Goal: Transaction & Acquisition: Purchase product/service

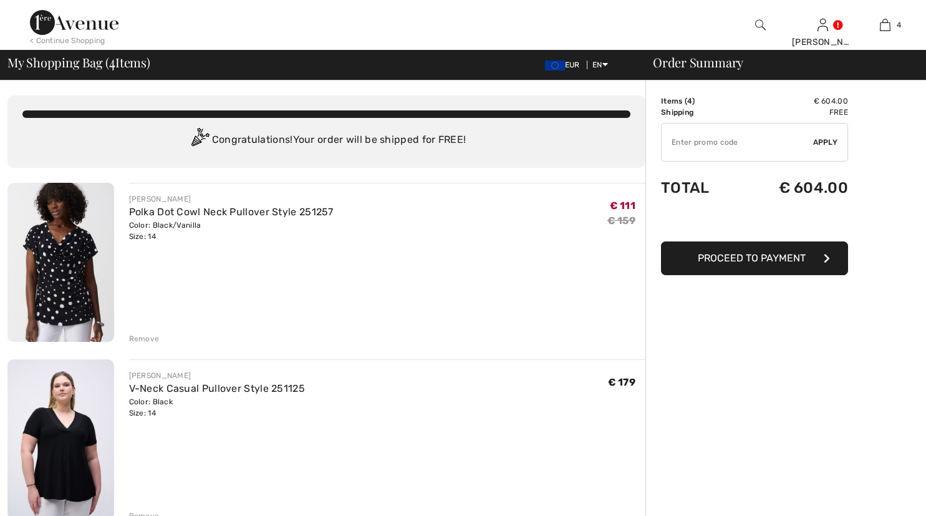
click at [145, 336] on div "Remove" at bounding box center [144, 338] width 31 height 11
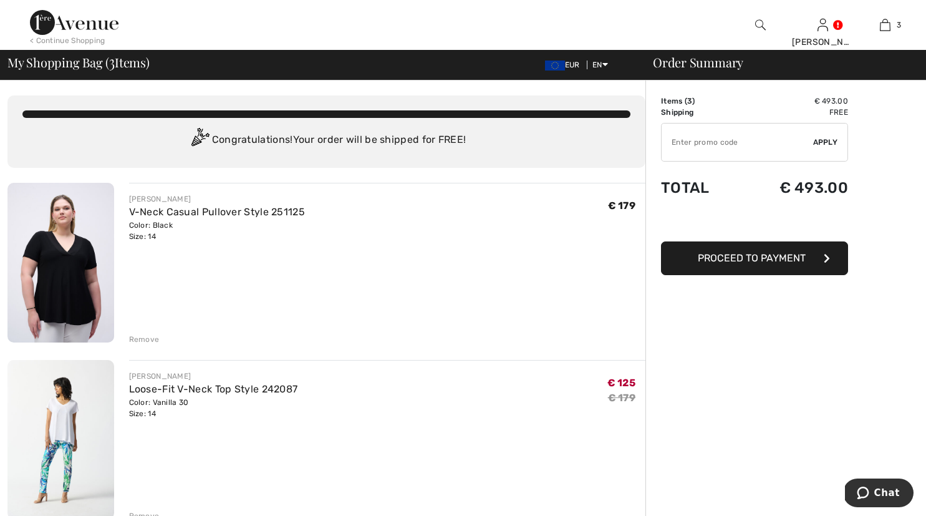
click at [141, 335] on div "Remove" at bounding box center [144, 339] width 31 height 11
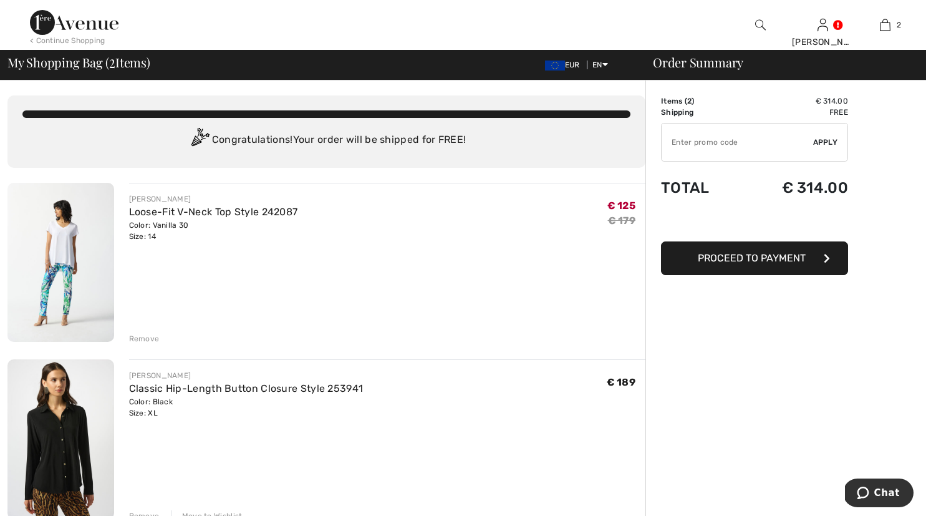
click at [142, 340] on div "Remove" at bounding box center [144, 338] width 31 height 11
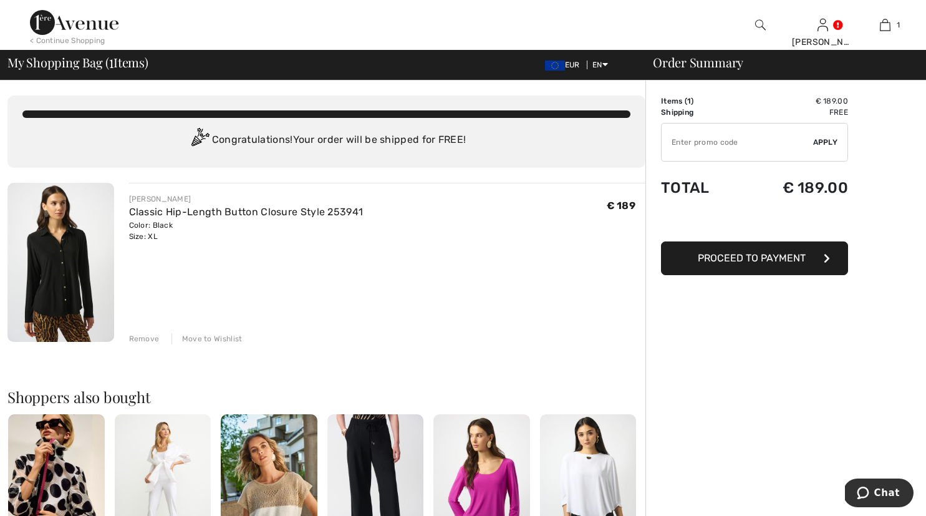
click at [65, 280] on img at bounding box center [60, 262] width 107 height 159
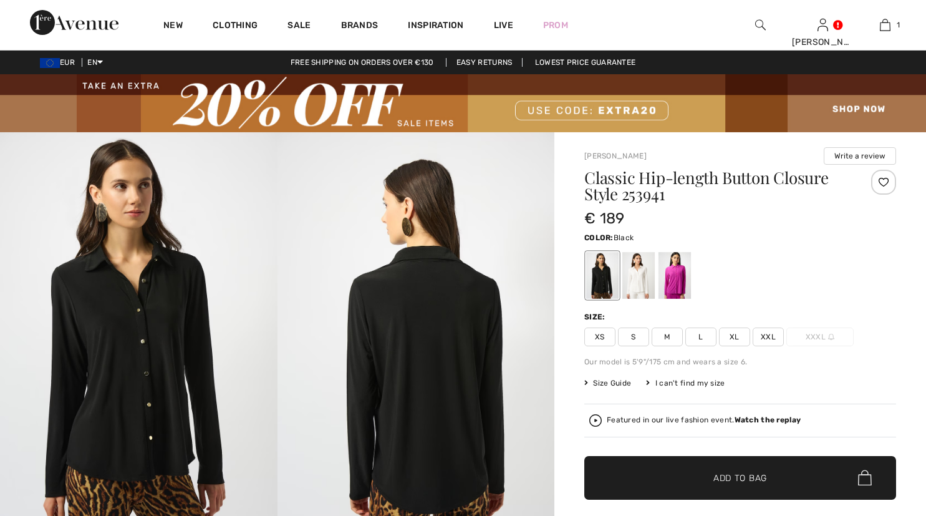
click at [883, 296] on div at bounding box center [741, 276] width 312 height 52
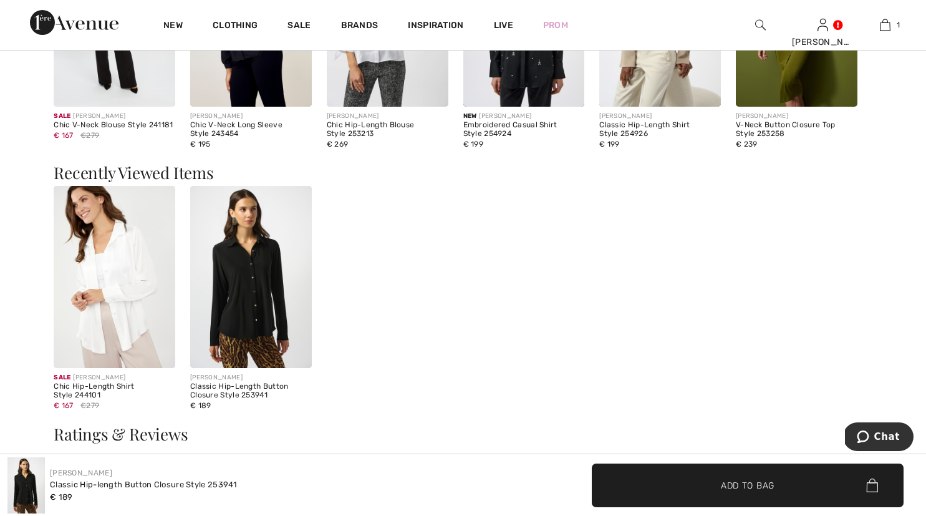
scroll to position [1591, 0]
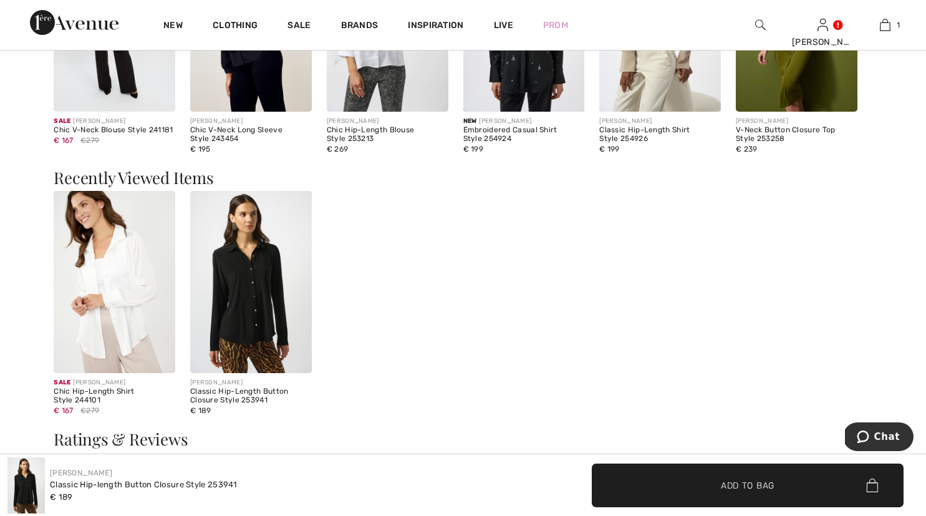
click at [131, 294] on img at bounding box center [115, 282] width 122 height 182
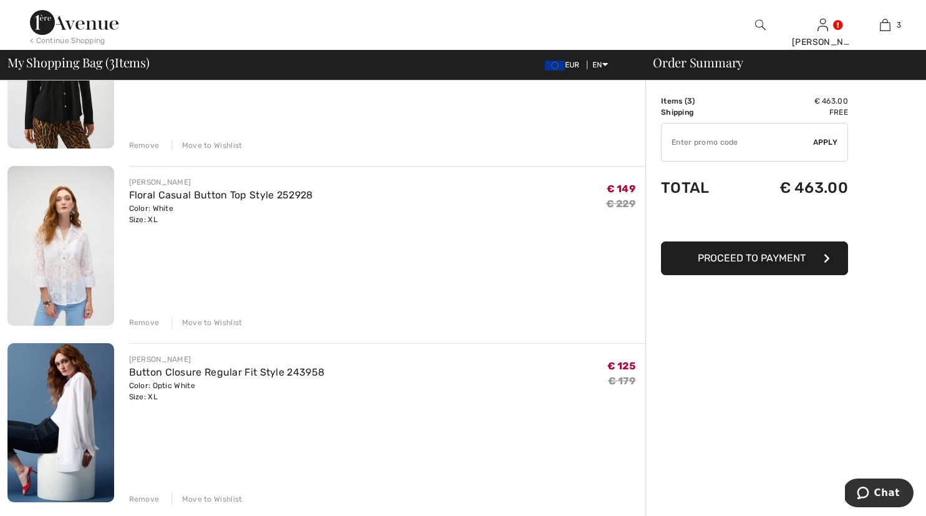
scroll to position [198, 0]
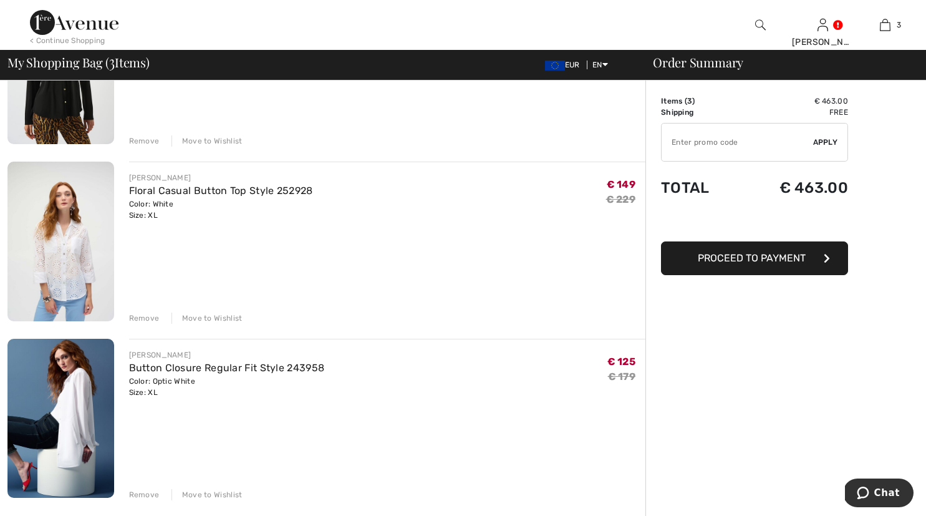
click at [202, 316] on div "Move to Wishlist" at bounding box center [207, 318] width 71 height 11
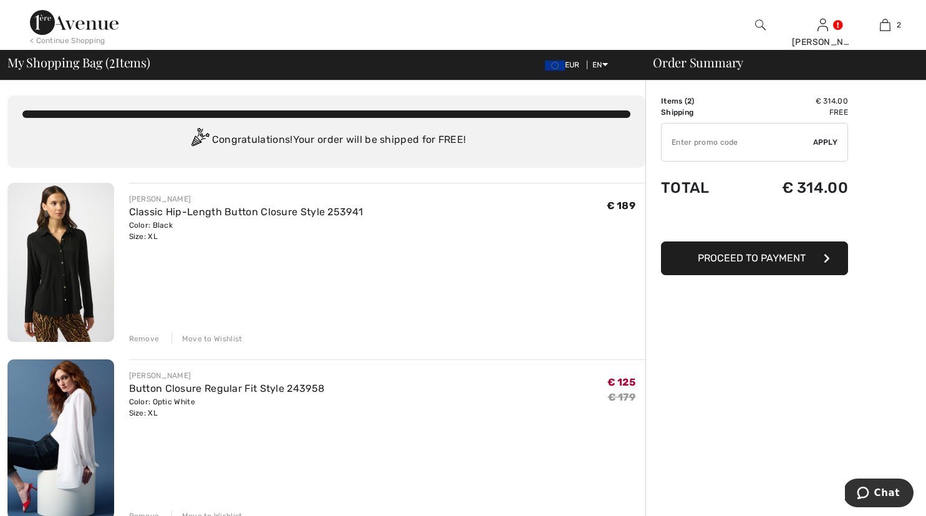
scroll to position [0, 0]
click at [66, 261] on img at bounding box center [60, 262] width 107 height 159
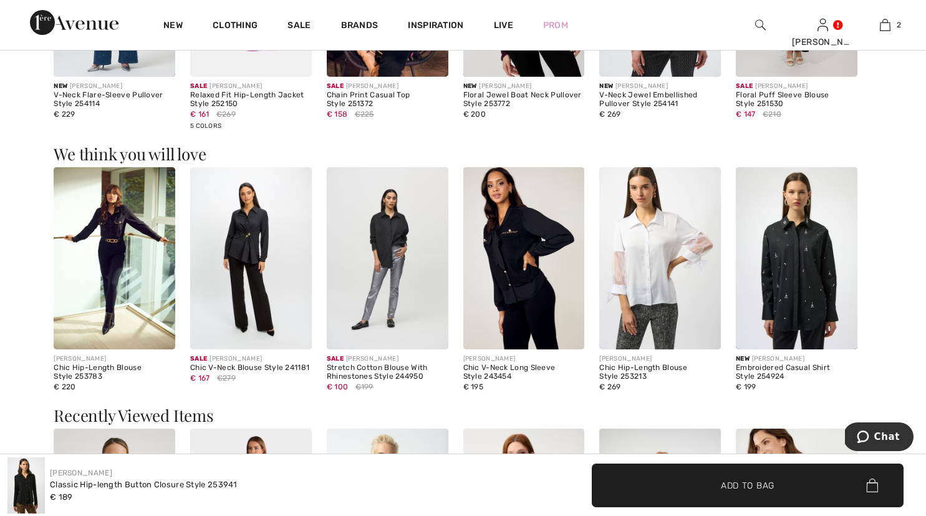
scroll to position [1361, 0]
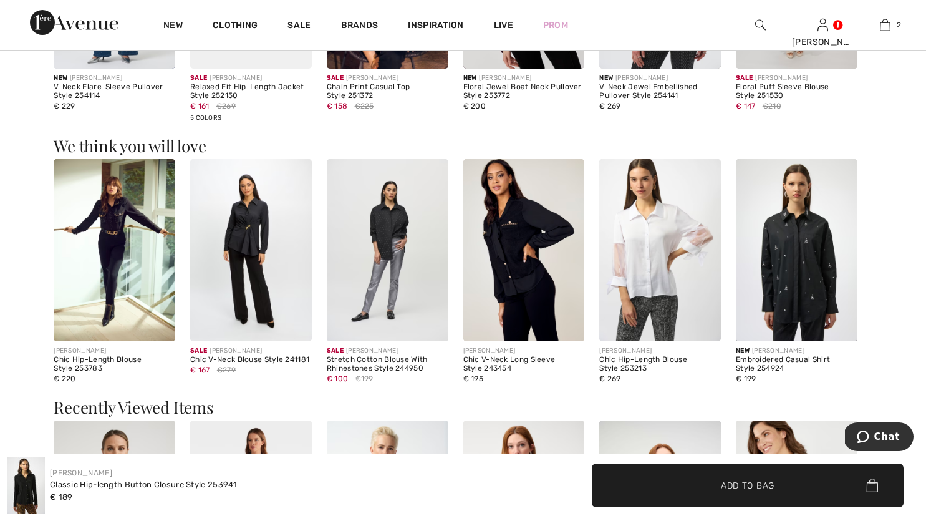
click at [390, 231] on img at bounding box center [388, 250] width 122 height 182
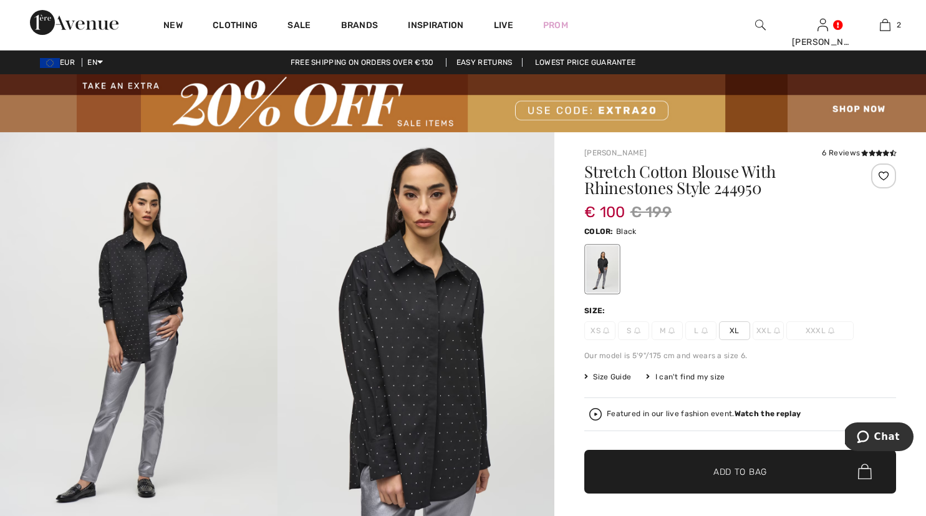
click at [418, 381] on img at bounding box center [417, 340] width 278 height 416
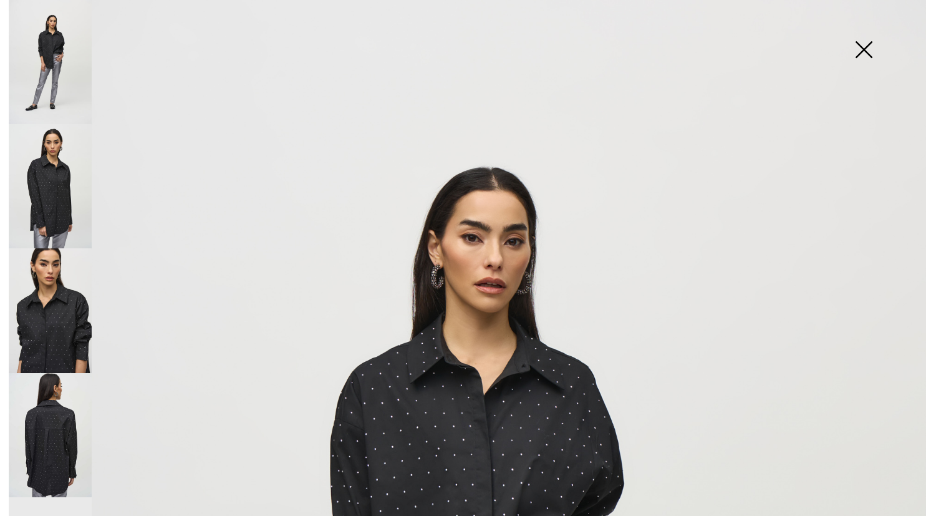
click at [56, 311] on img at bounding box center [50, 310] width 83 height 124
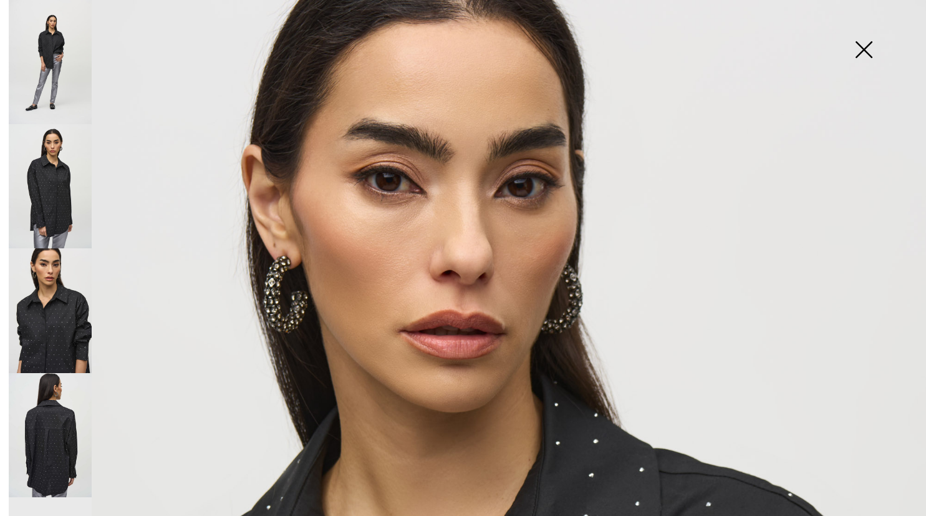
click at [52, 406] on img at bounding box center [50, 435] width 83 height 124
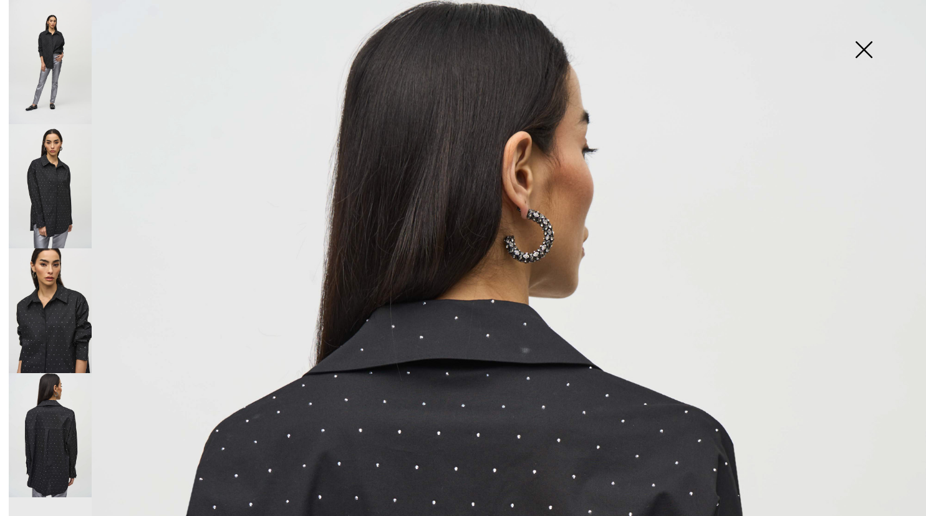
click at [59, 197] on img at bounding box center [50, 186] width 83 height 124
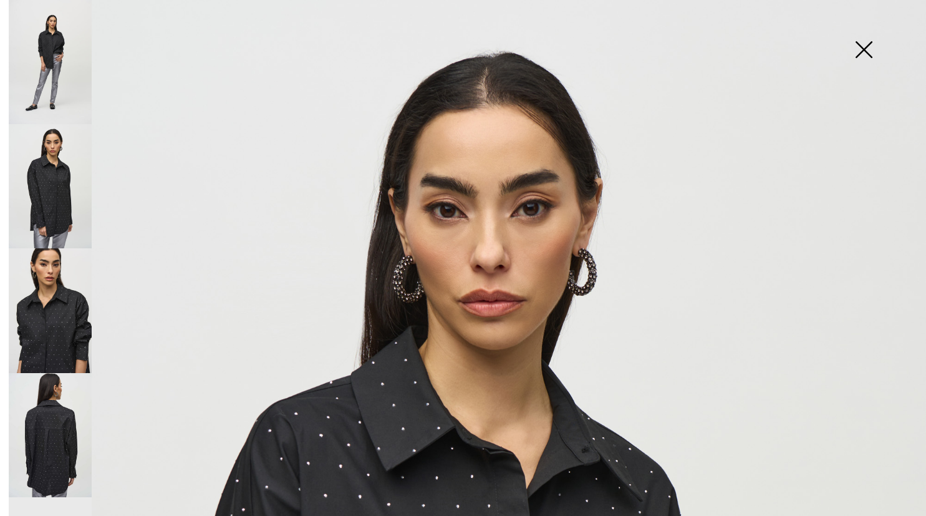
click at [863, 53] on img at bounding box center [864, 51] width 62 height 64
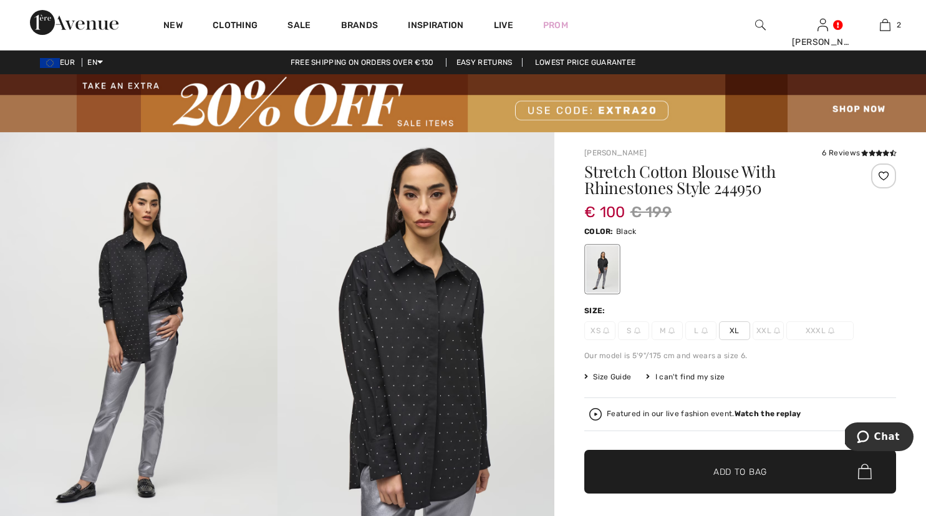
click at [736, 334] on span "XL" at bounding box center [734, 330] width 31 height 19
click at [737, 474] on span "Add to Bag" at bounding box center [741, 471] width 54 height 13
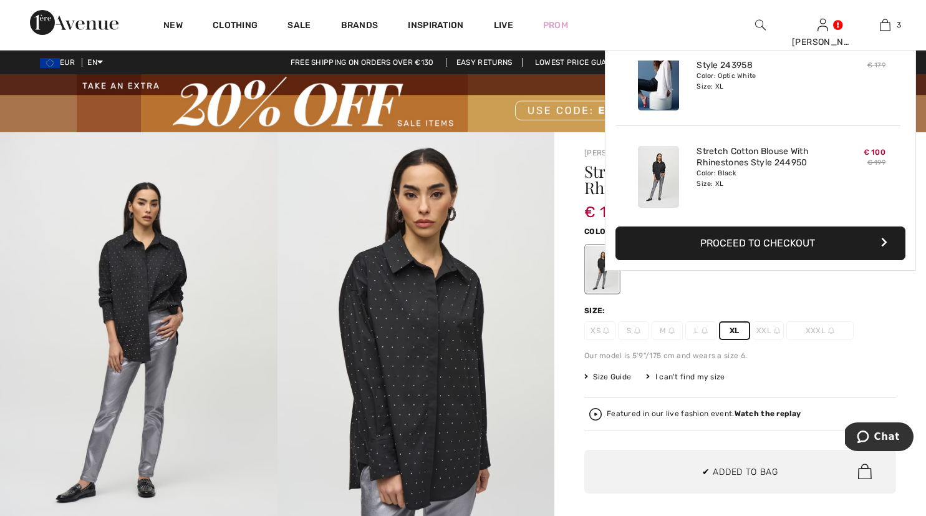
scroll to position [136, 0]
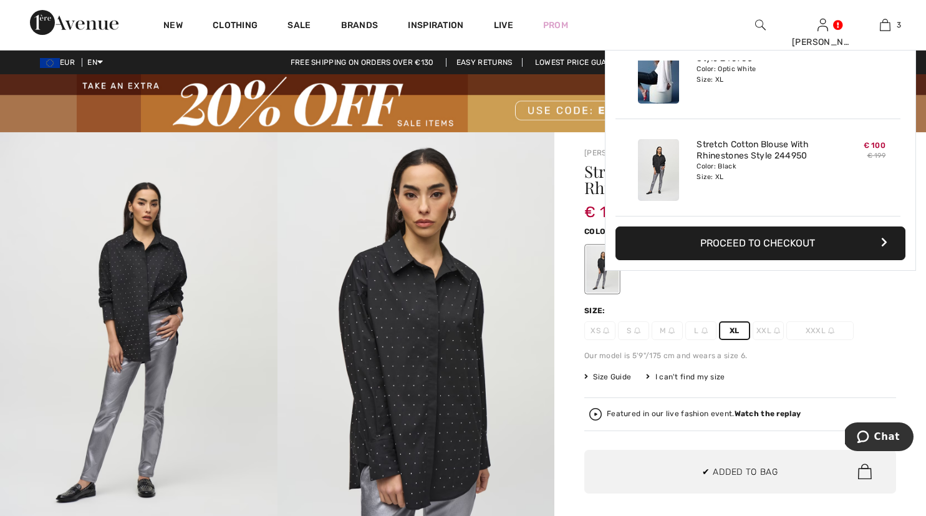
click at [608, 377] on span "Size Guide" at bounding box center [608, 376] width 47 height 11
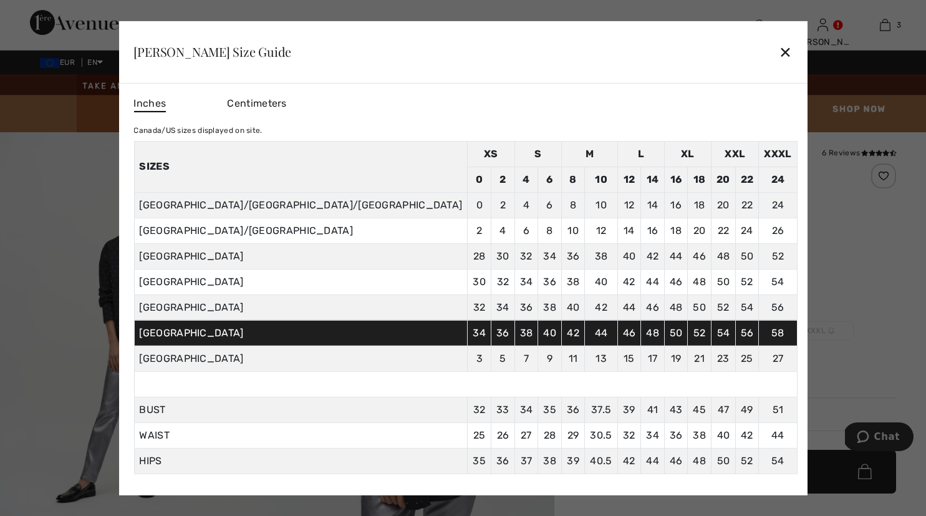
click at [779, 46] on div "✕" at bounding box center [785, 52] width 13 height 26
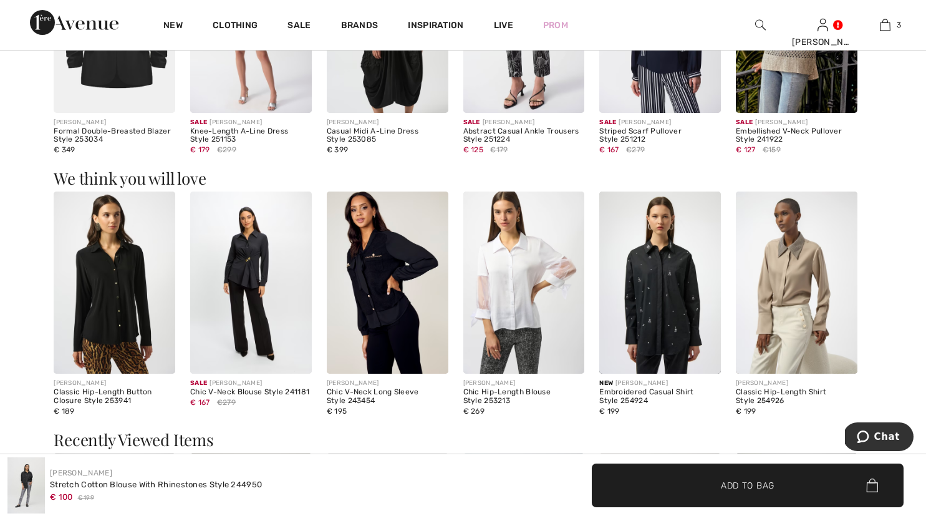
scroll to position [1228, 0]
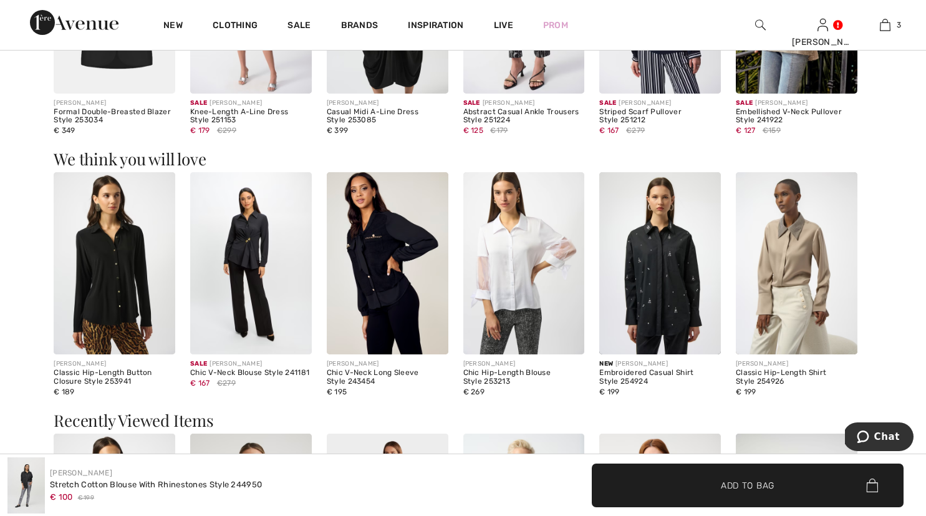
click at [115, 279] on img at bounding box center [115, 263] width 122 height 182
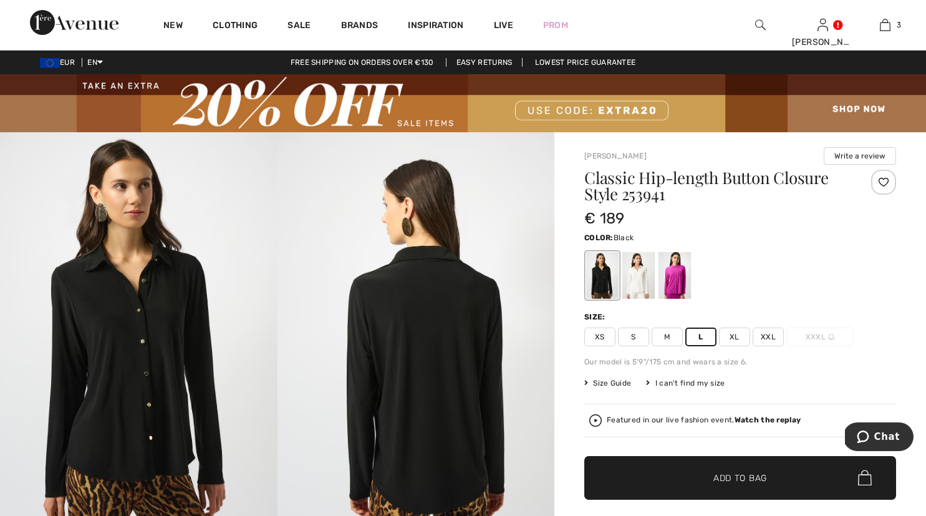
click at [714, 480] on span "Add to Bag" at bounding box center [741, 477] width 54 height 13
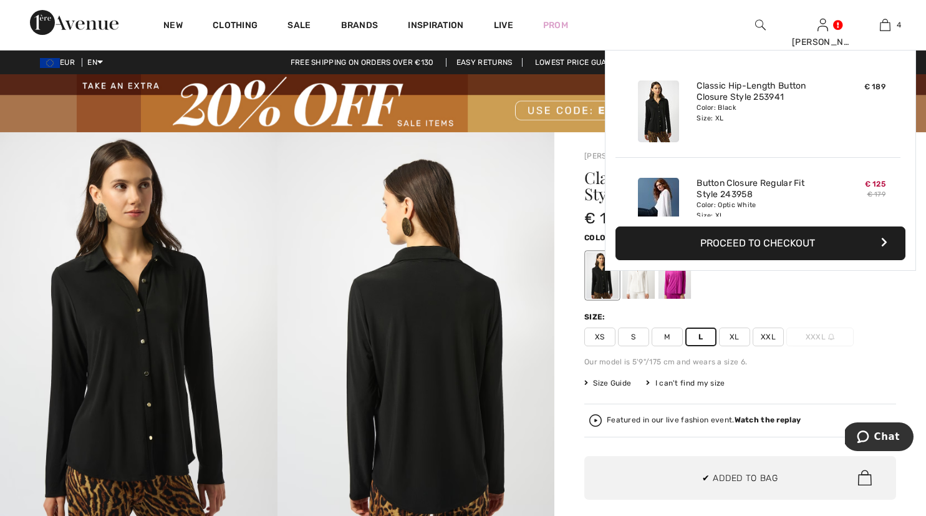
scroll to position [233, 0]
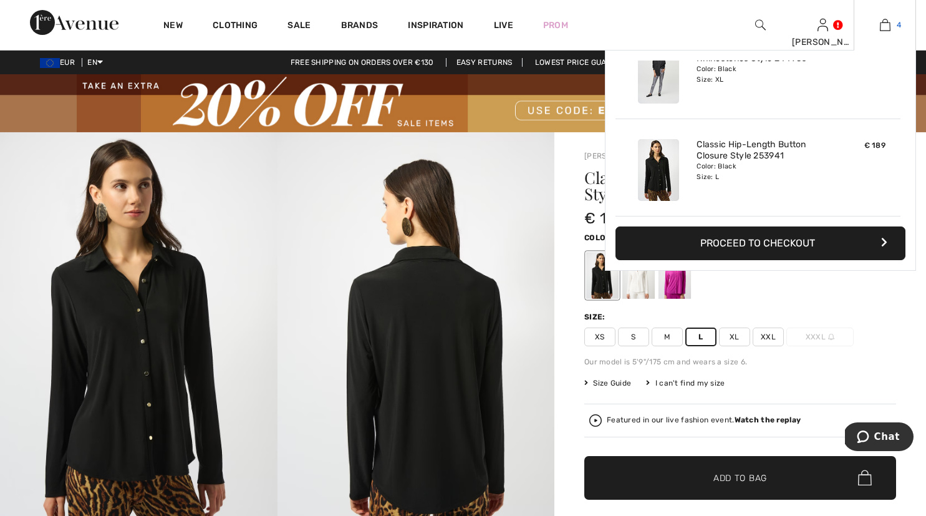
click at [885, 24] on img at bounding box center [885, 24] width 11 height 15
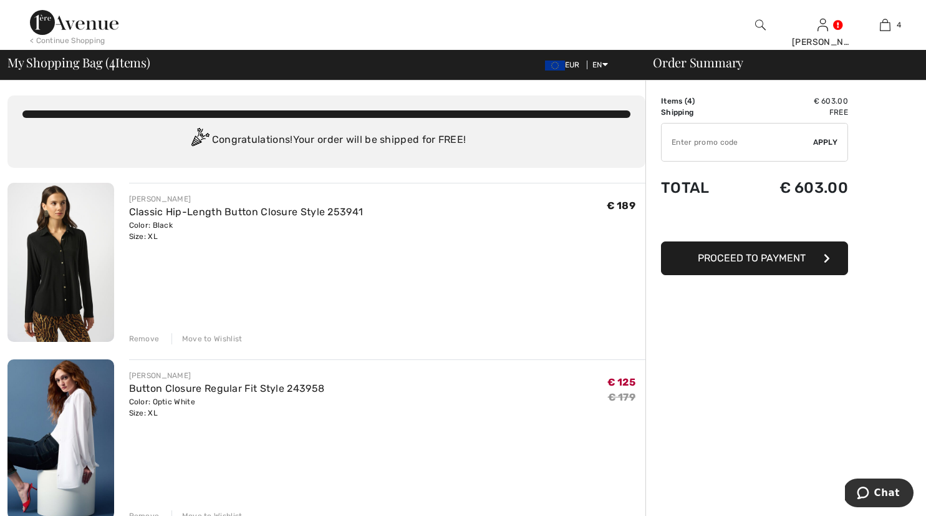
click at [197, 341] on div "Move to Wishlist" at bounding box center [207, 338] width 71 height 11
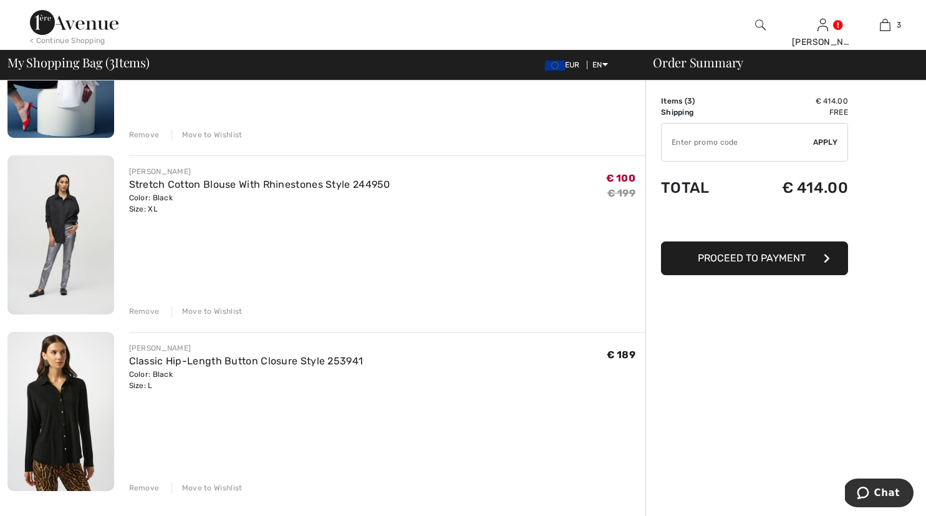
scroll to position [217, 0]
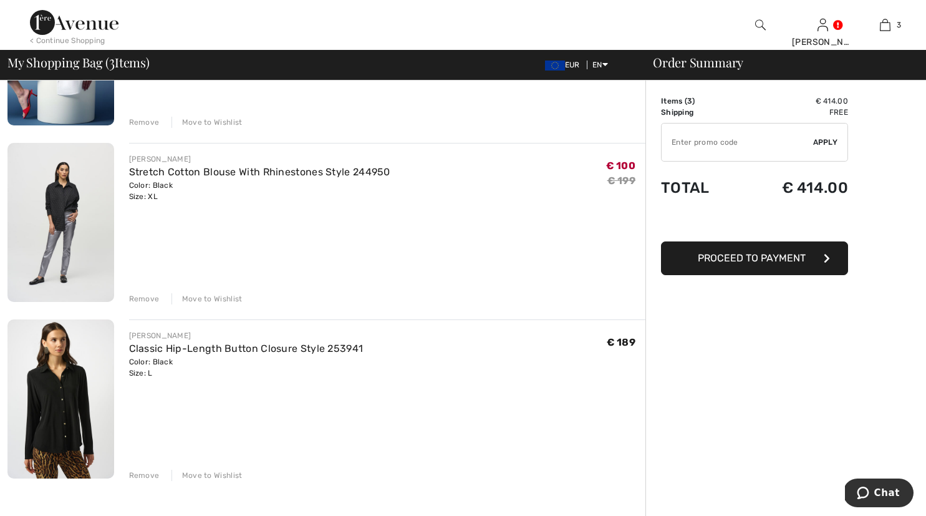
click at [138, 299] on div "Remove" at bounding box center [144, 298] width 31 height 11
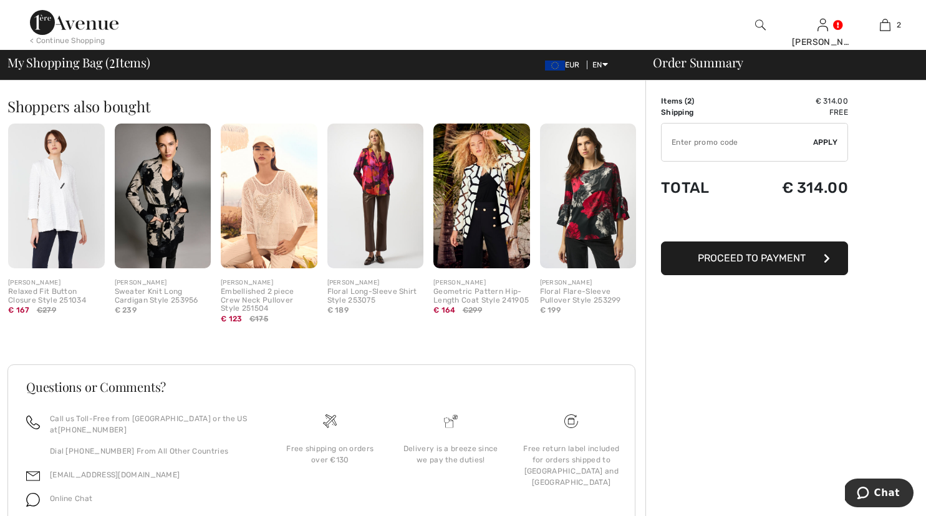
scroll to position [480, 0]
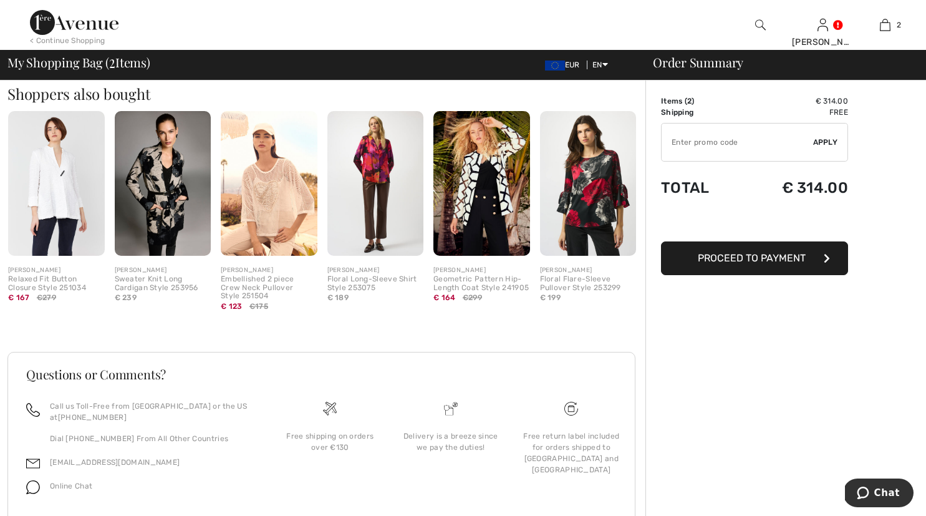
click at [56, 215] on img at bounding box center [56, 183] width 97 height 145
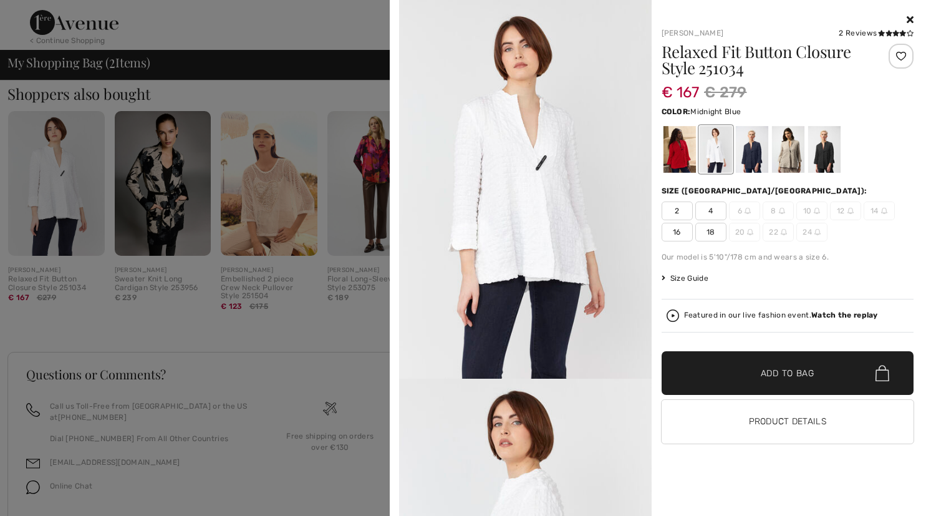
click at [752, 158] on div at bounding box center [752, 149] width 32 height 47
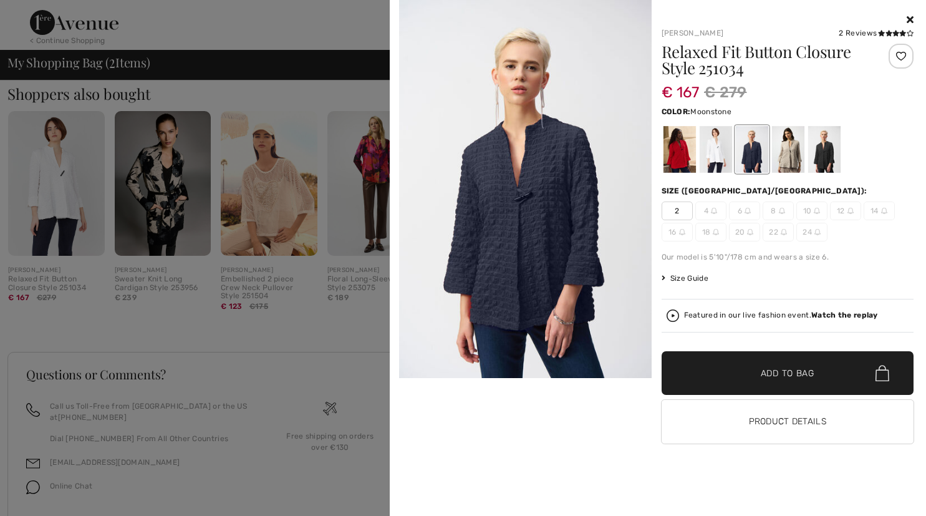
click at [793, 155] on div at bounding box center [788, 149] width 32 height 47
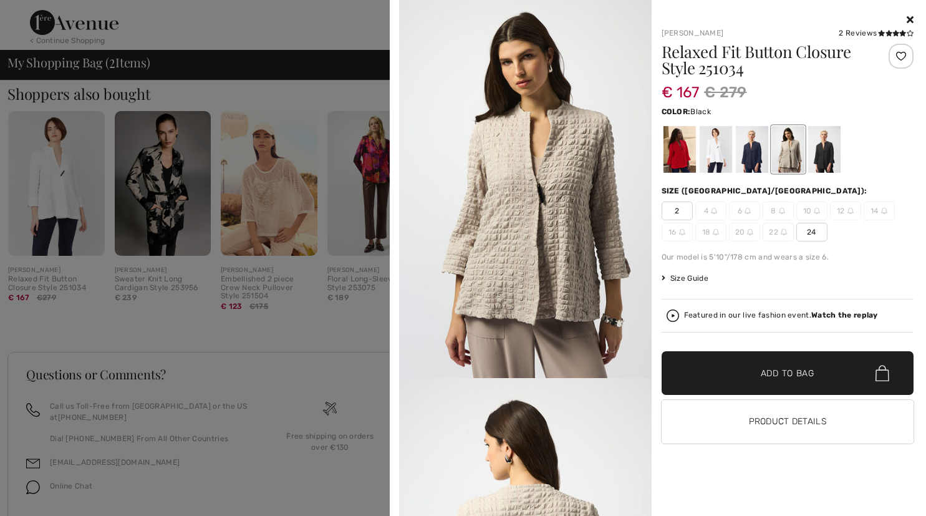
click at [822, 155] on div at bounding box center [824, 149] width 32 height 47
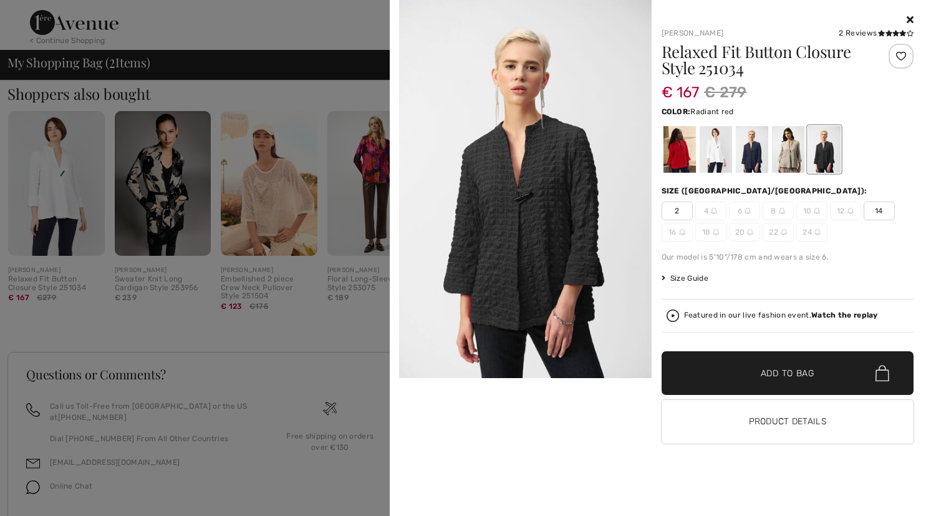
click at [679, 153] on div at bounding box center [679, 149] width 32 height 47
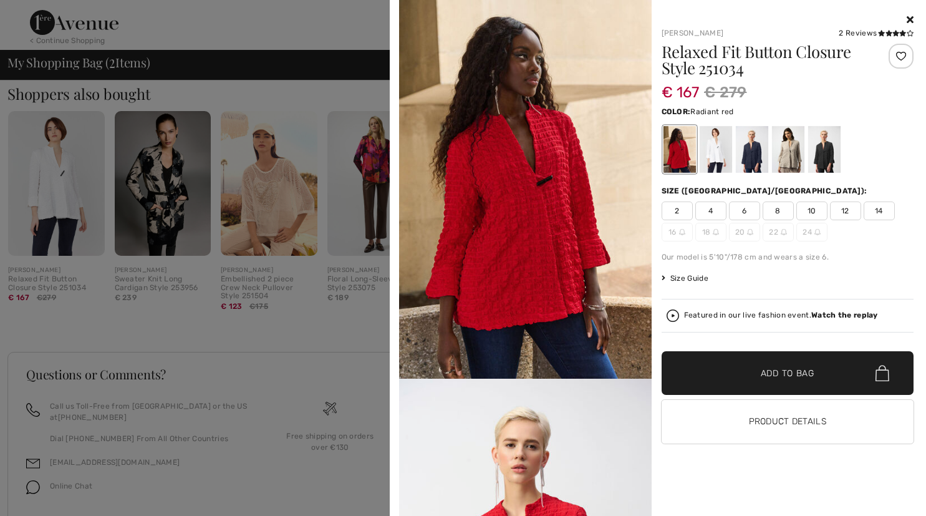
click at [914, 13] on div "Your browser does not support the video tag. Joseph Ribkoff 2 Reviews 2 Reviews…" at bounding box center [658, 258] width 527 height 516
click at [847, 212] on span "12" at bounding box center [845, 211] width 31 height 19
click at [725, 156] on div at bounding box center [715, 149] width 32 height 47
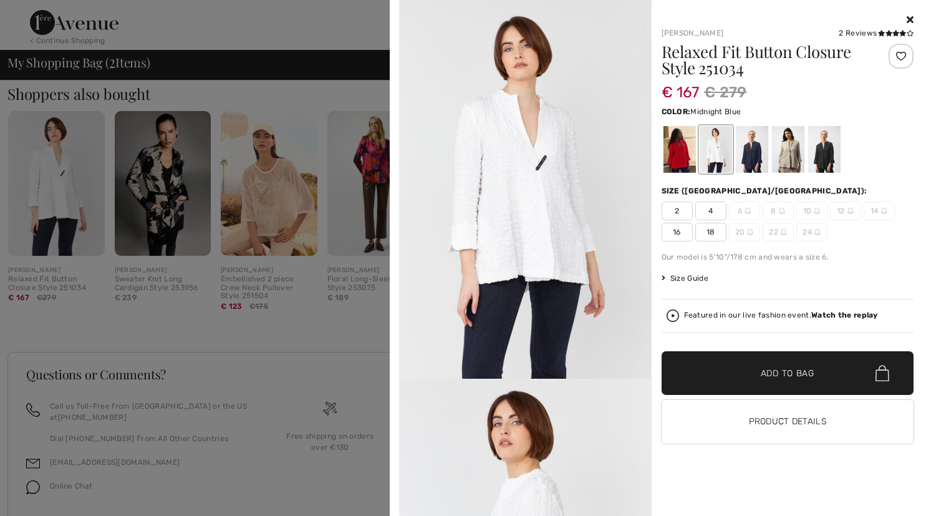
click at [752, 160] on div at bounding box center [752, 149] width 32 height 47
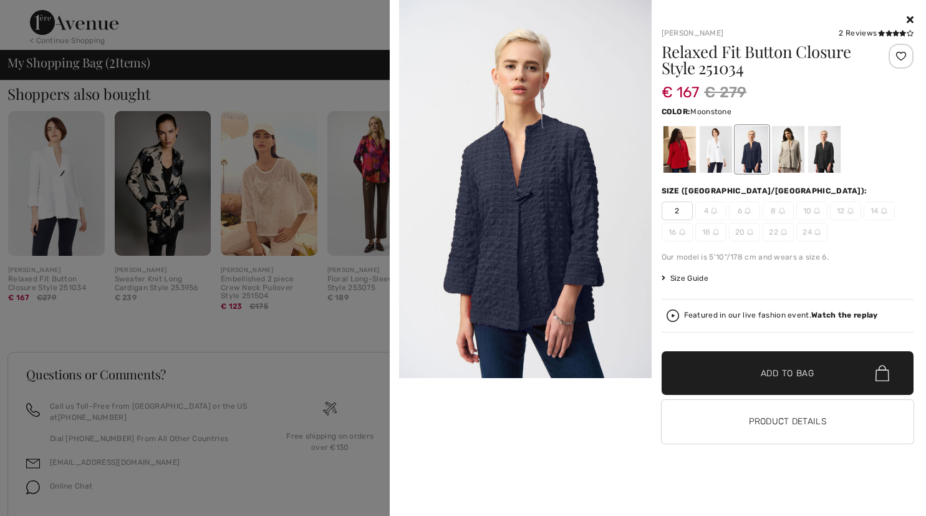
click at [792, 163] on div at bounding box center [788, 149] width 32 height 47
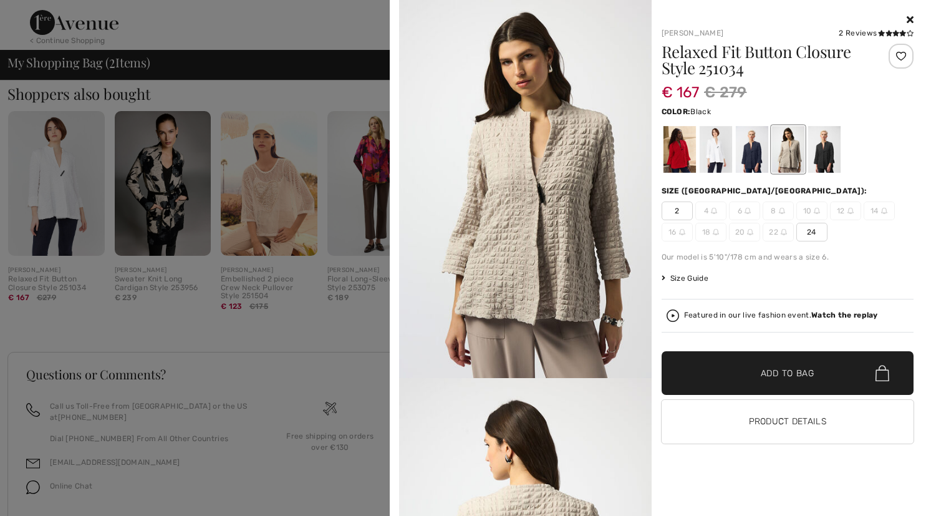
click at [823, 158] on div at bounding box center [824, 149] width 32 height 47
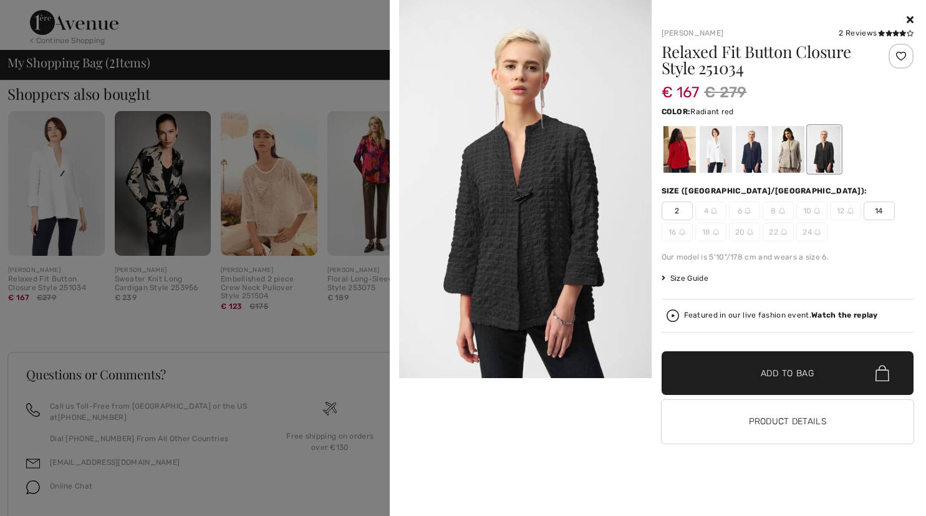
click at [676, 158] on div at bounding box center [679, 149] width 32 height 47
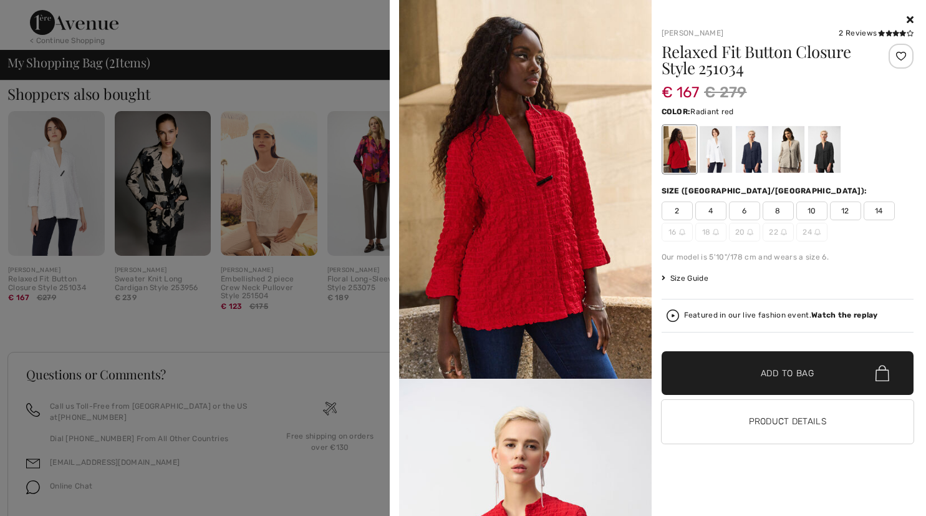
click at [854, 212] on span "12" at bounding box center [845, 211] width 31 height 19
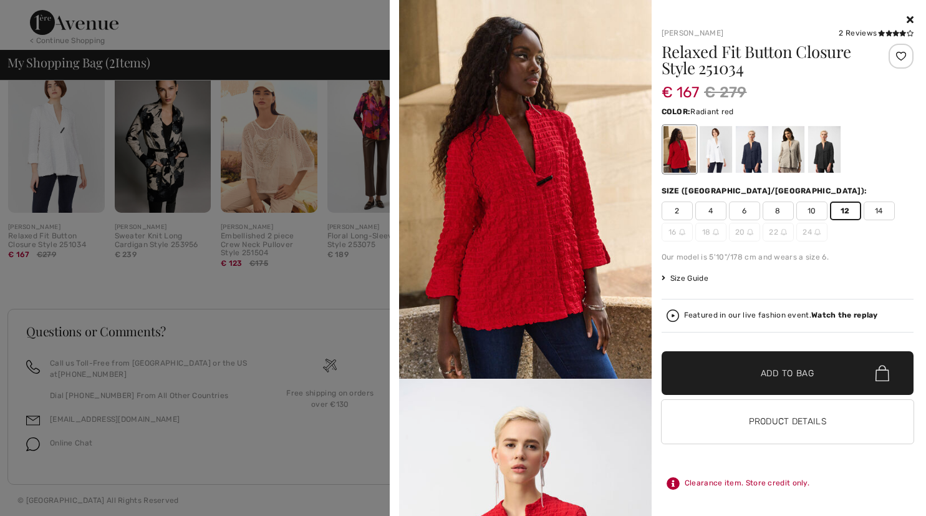
scroll to position [522, 0]
click at [615, 61] on img at bounding box center [525, 189] width 253 height 379
click at [877, 477] on div "Clearance item. Store credit only." at bounding box center [788, 483] width 253 height 22
click at [804, 372] on span "Add to Bag" at bounding box center [788, 373] width 54 height 13
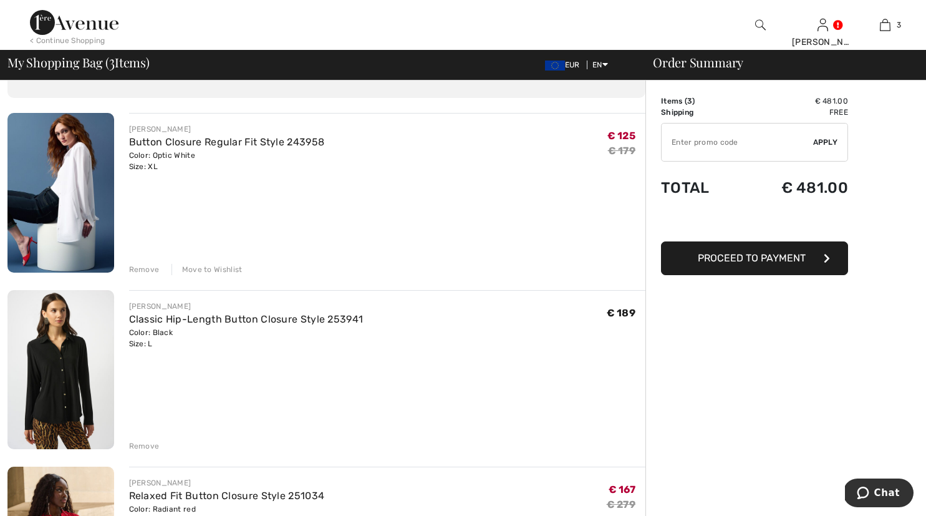
scroll to position [27, 0]
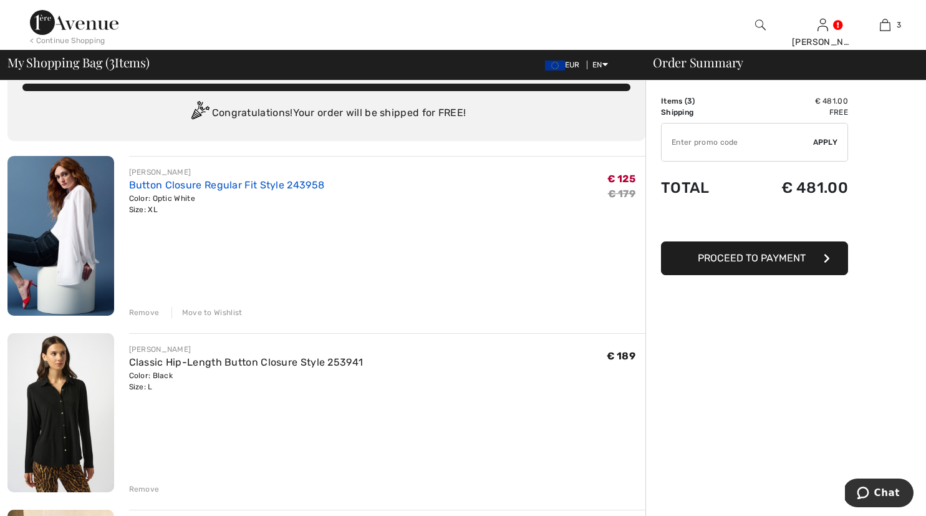
click at [234, 186] on link "Button Closure Regular Fit Style 243958" at bounding box center [227, 185] width 196 height 12
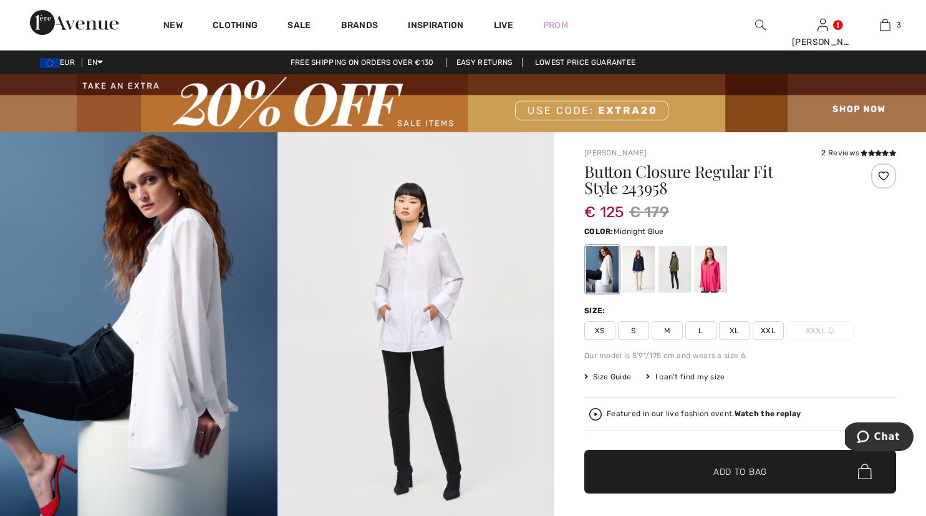
click at [644, 284] on div at bounding box center [639, 269] width 32 height 47
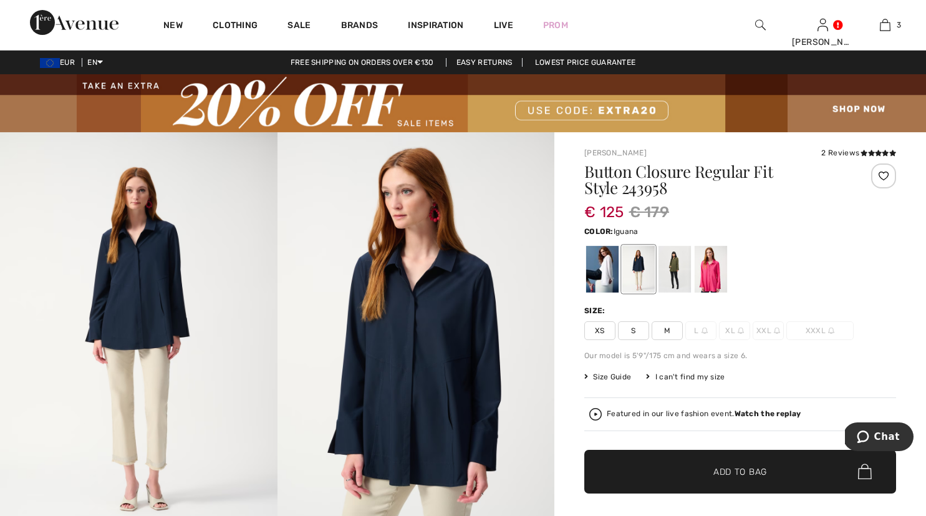
click at [676, 276] on div at bounding box center [675, 269] width 32 height 47
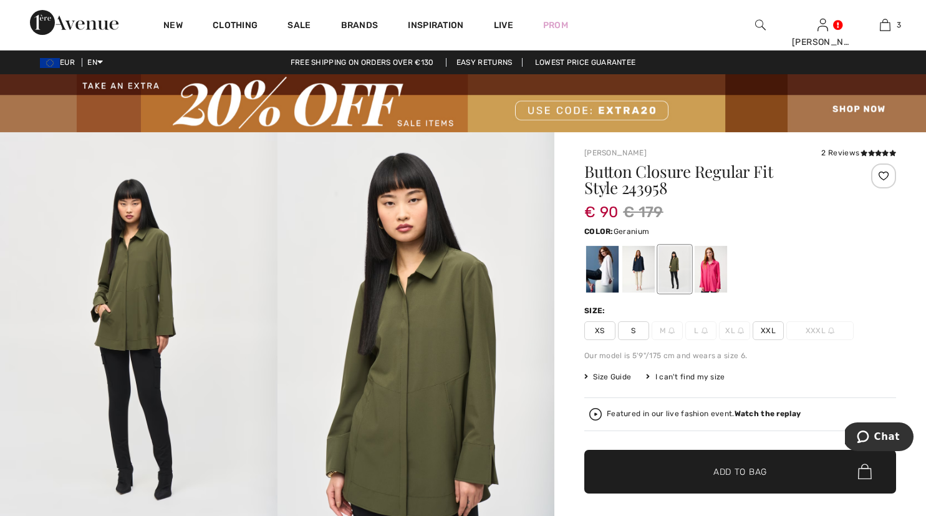
click at [706, 273] on div at bounding box center [711, 269] width 32 height 47
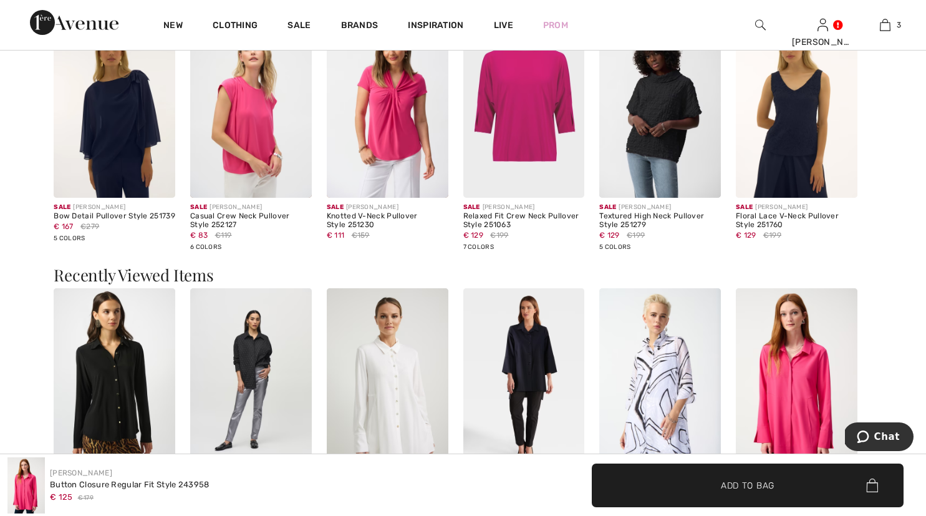
scroll to position [1383, 0]
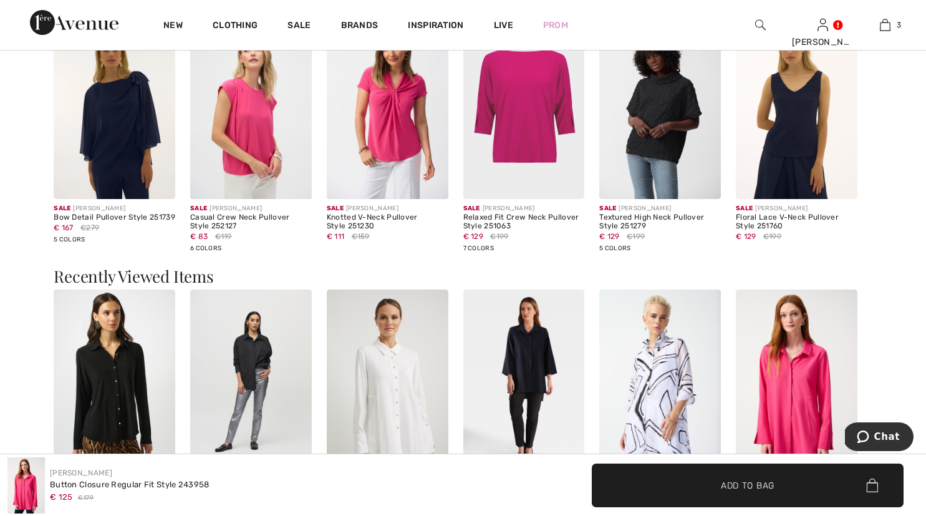
click at [668, 132] on img at bounding box center [661, 108] width 122 height 182
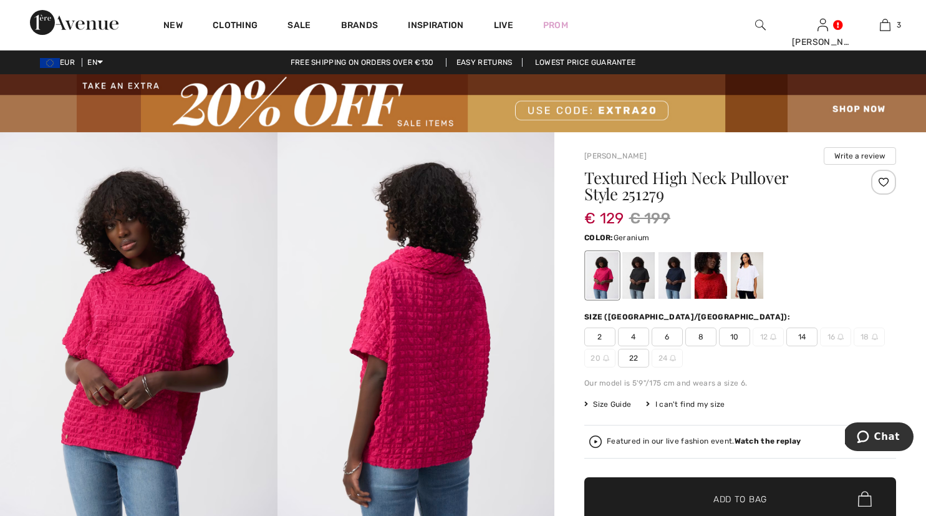
click at [757, 22] on img at bounding box center [761, 24] width 11 height 15
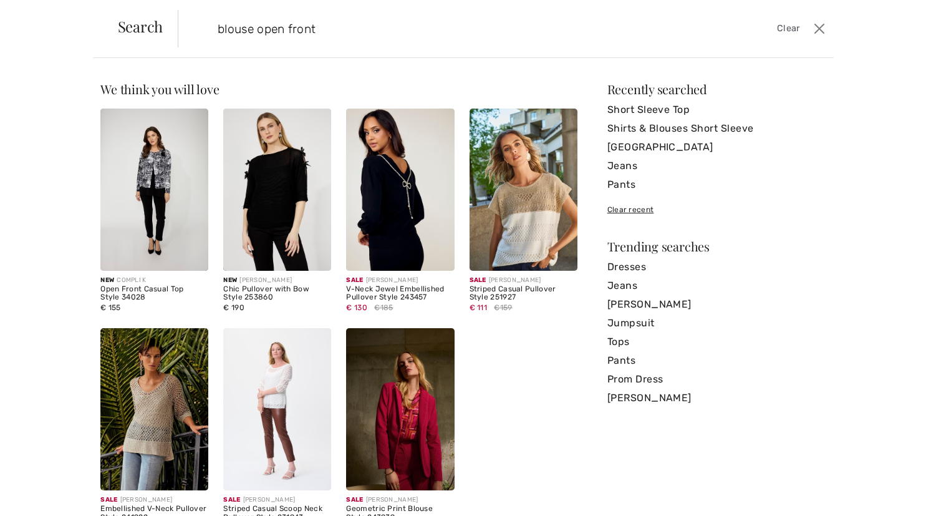
type input "blouse open front"
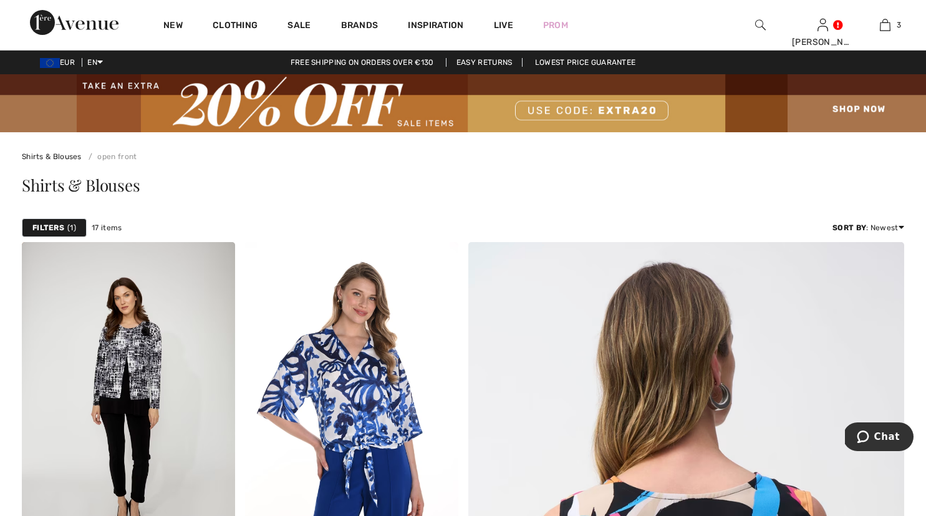
scroll to position [29, 0]
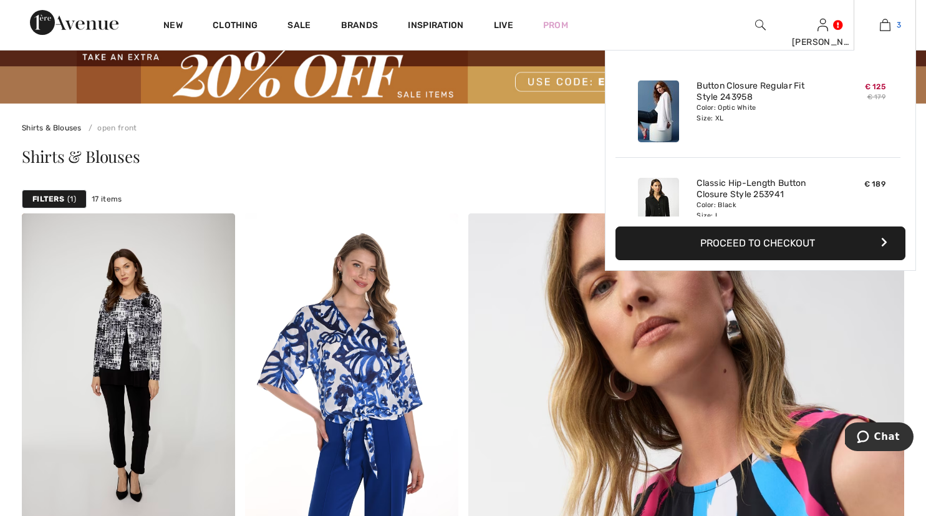
click at [888, 29] on img at bounding box center [885, 24] width 11 height 15
click at [777, 243] on button "Proceed to Checkout" at bounding box center [761, 243] width 290 height 34
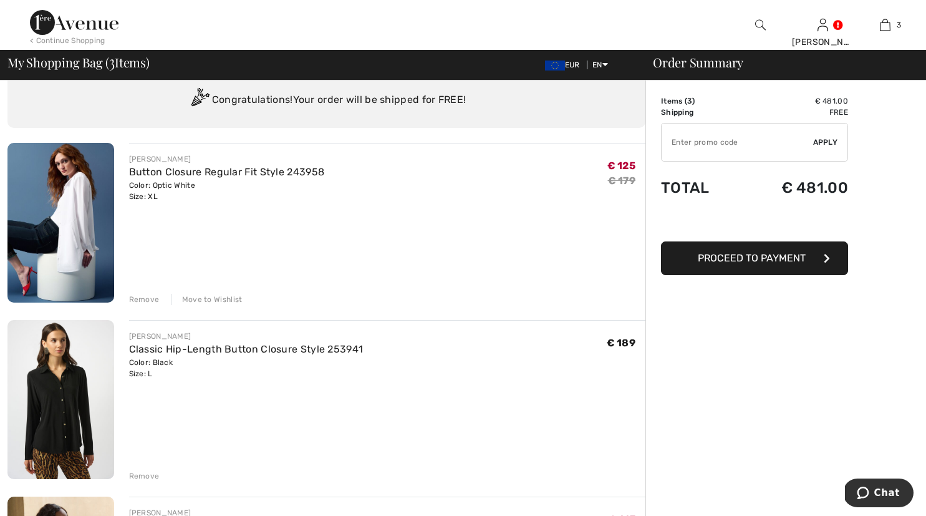
scroll to position [37, 0]
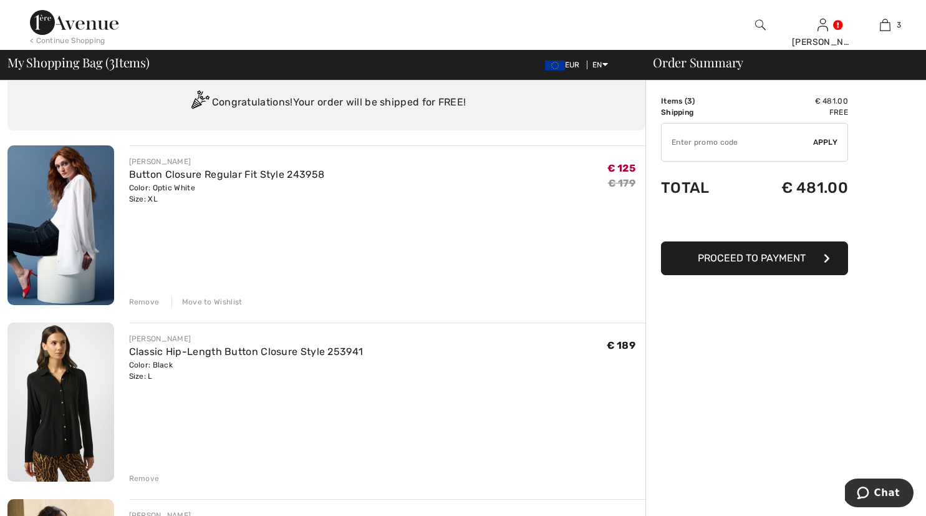
click at [192, 301] on div "Move to Wishlist" at bounding box center [207, 301] width 71 height 11
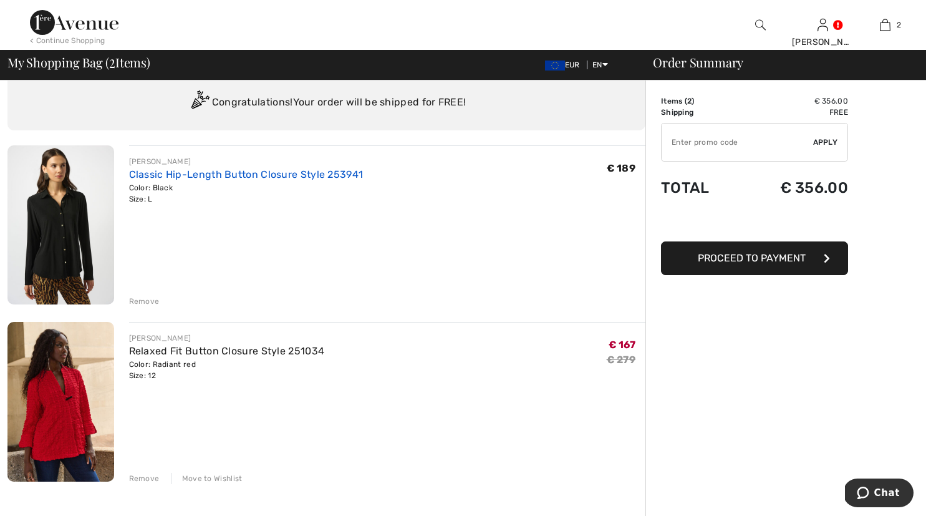
click at [176, 175] on link "Classic Hip-Length Button Closure Style 253941" at bounding box center [246, 174] width 235 height 12
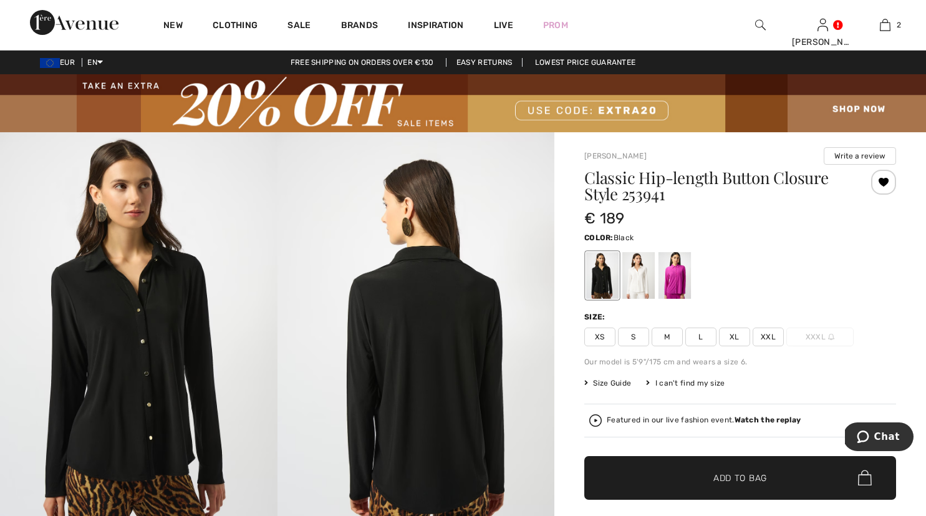
click at [620, 384] on span "Size Guide" at bounding box center [608, 382] width 47 height 11
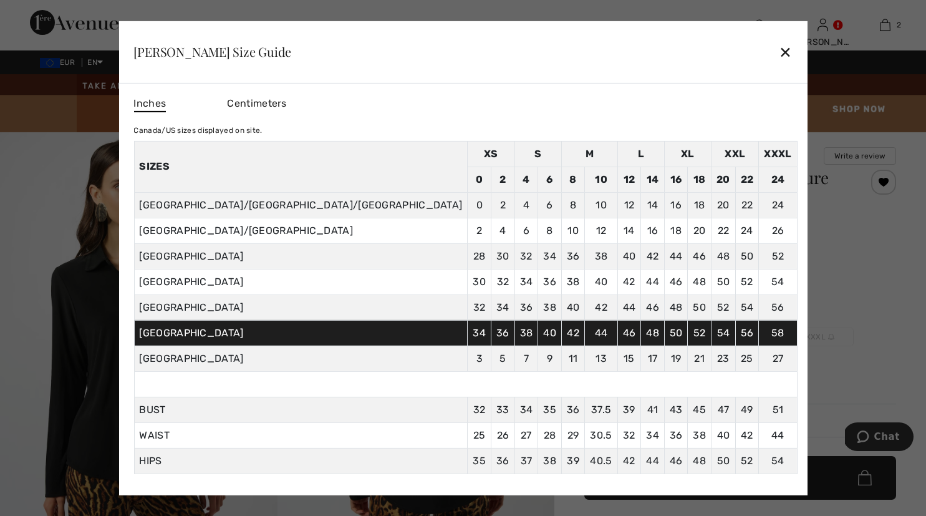
click at [779, 57] on div "✕" at bounding box center [785, 52] width 13 height 26
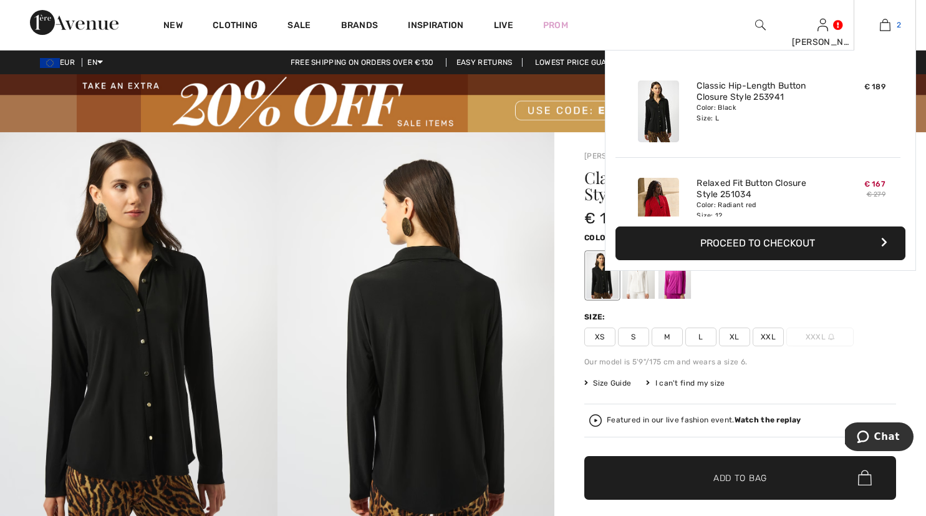
click at [887, 25] on img at bounding box center [885, 24] width 11 height 15
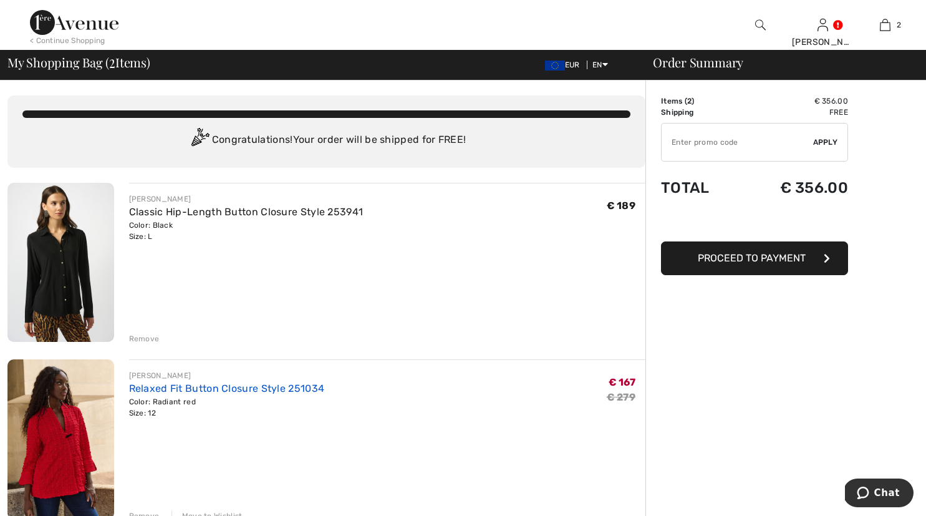
click at [286, 390] on link "Relaxed Fit Button Closure Style 251034" at bounding box center [227, 388] width 196 height 12
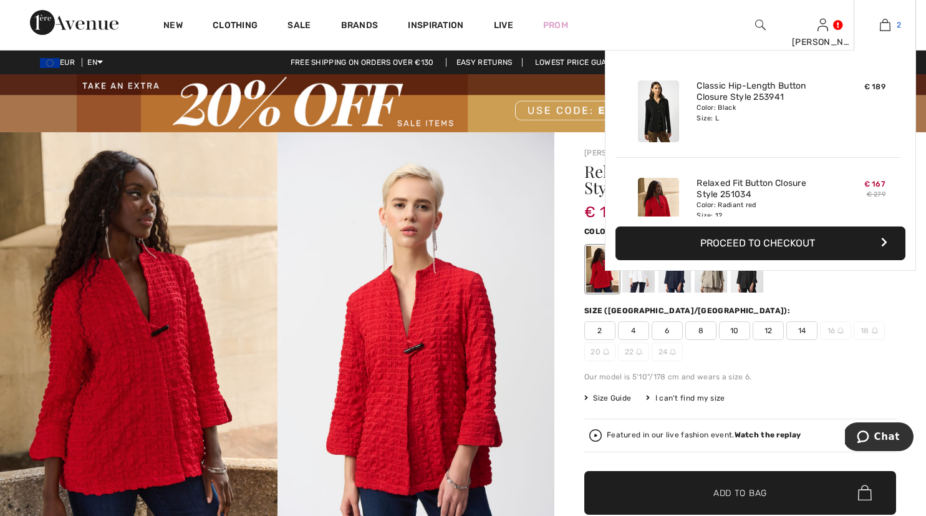
click at [884, 26] on img at bounding box center [885, 24] width 11 height 15
